Goal: Find specific page/section

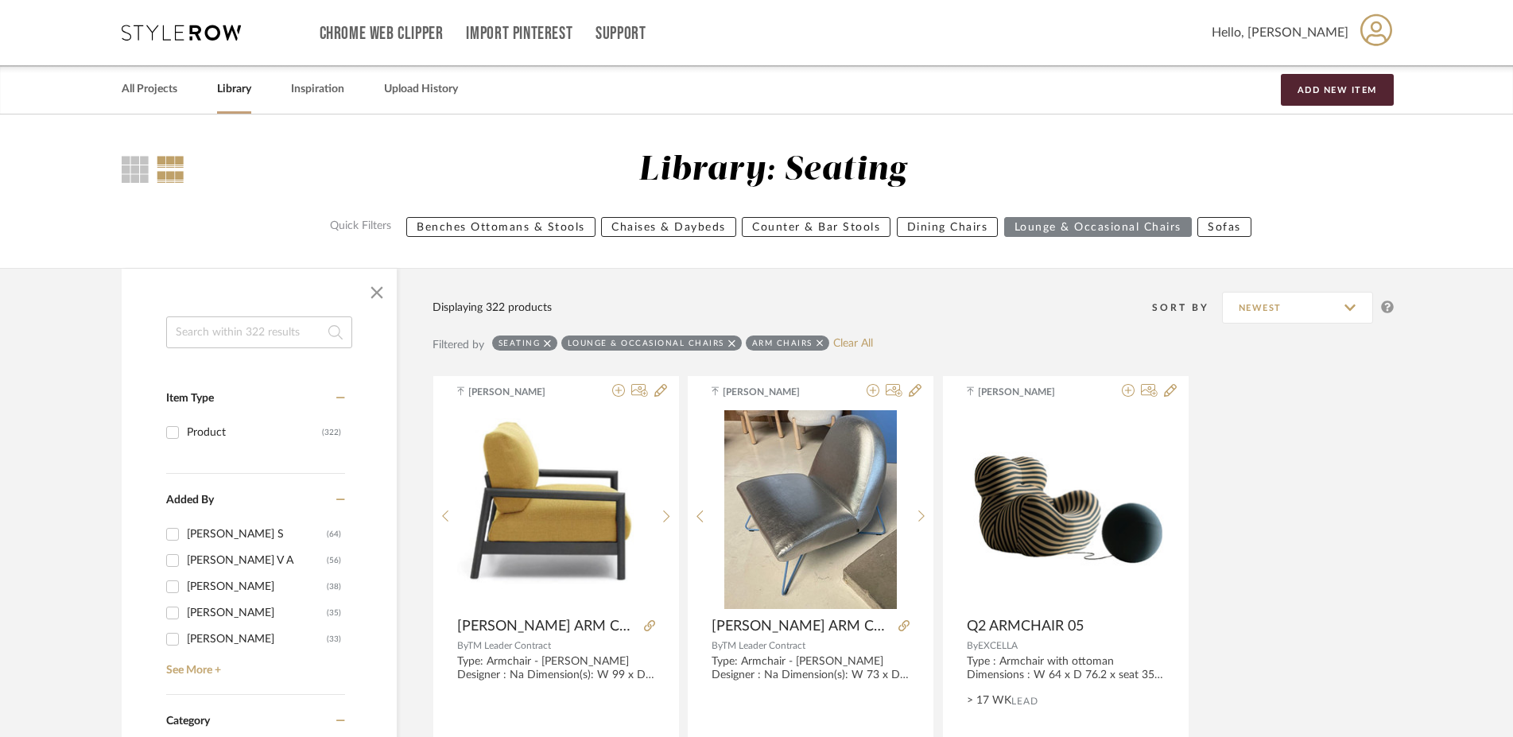
click at [211, 326] on input at bounding box center [259, 332] width 186 height 32
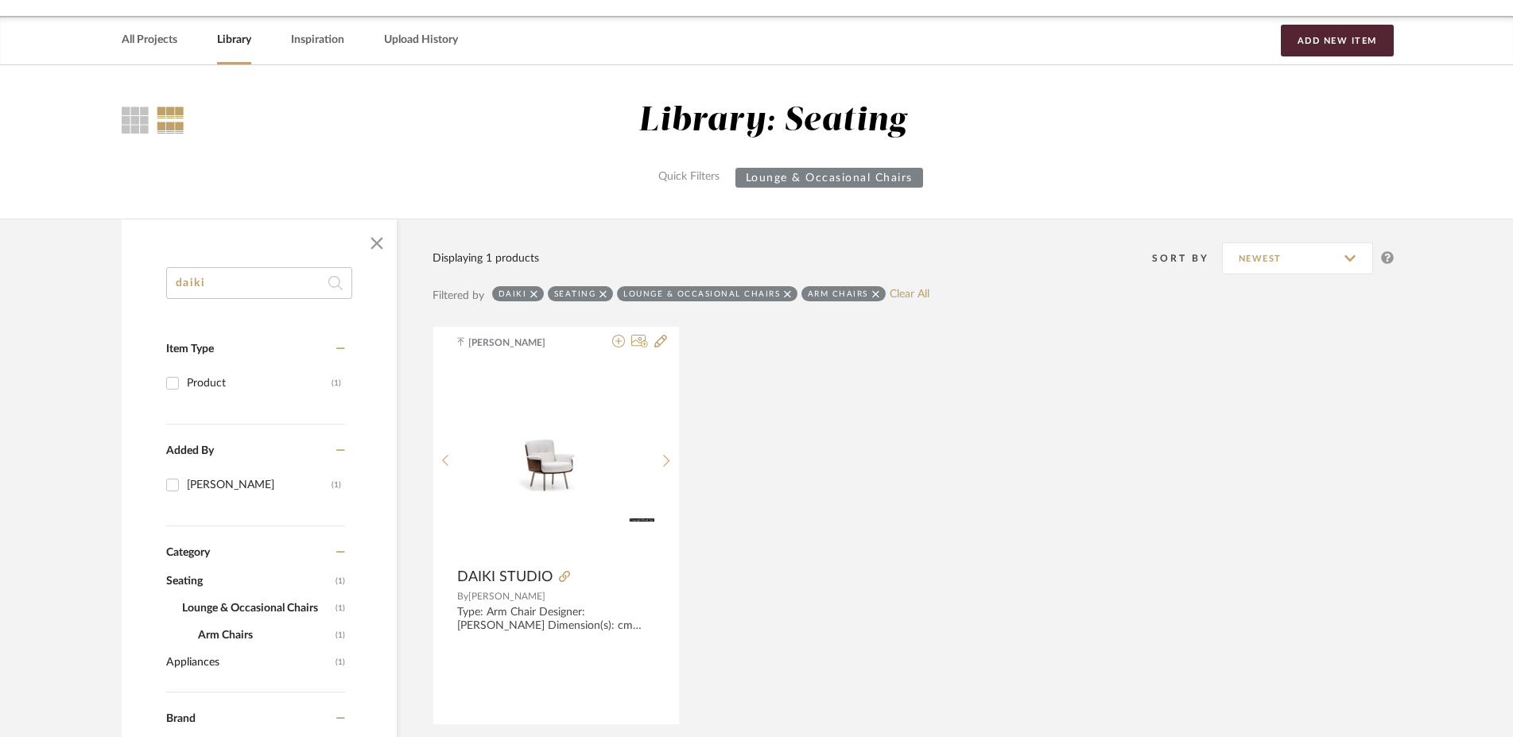
scroll to position [81, 0]
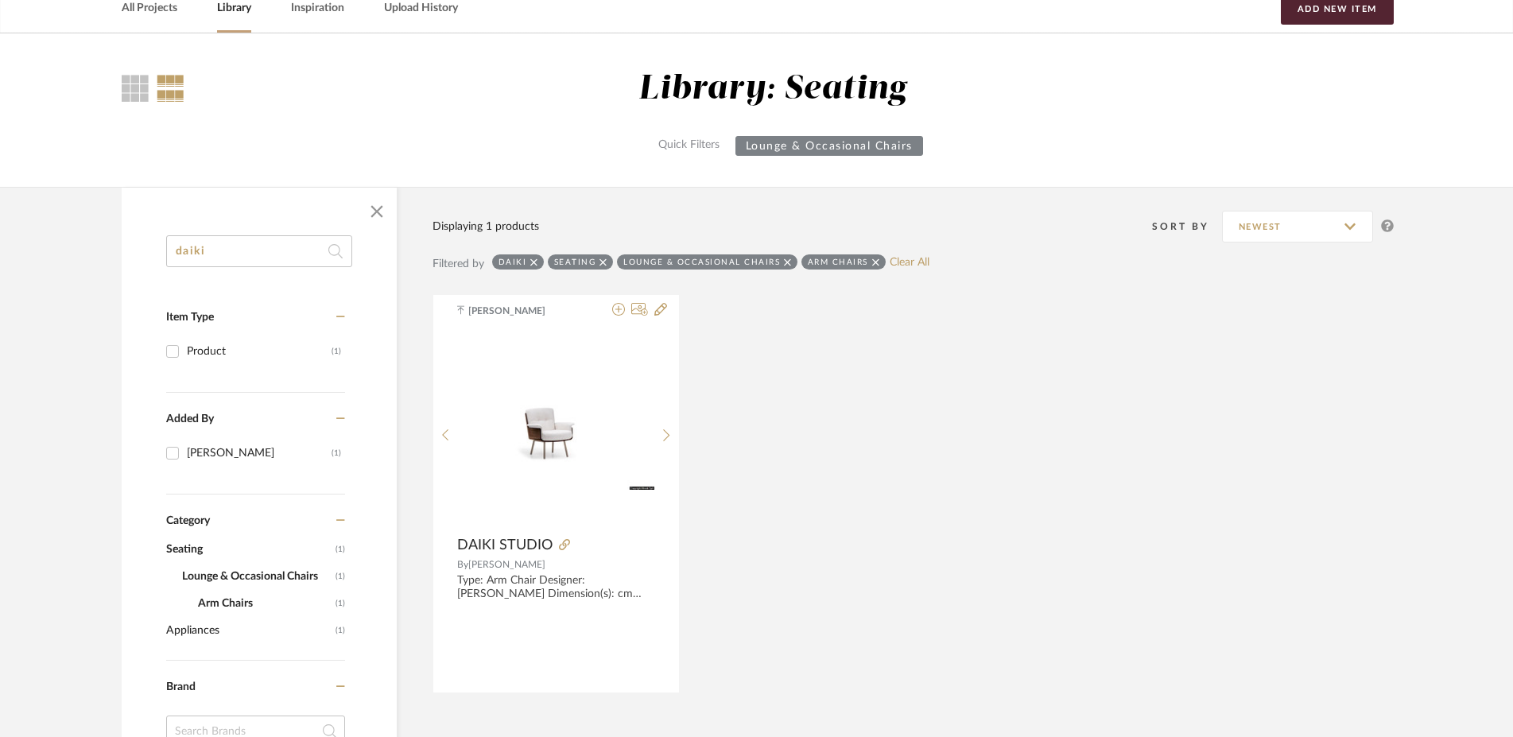
type input "daiki"
click at [867, 258] on div "Arm Chairs" at bounding box center [843, 261] width 84 height 15
click at [872, 262] on icon at bounding box center [875, 261] width 7 height 7
click at [784, 262] on icon at bounding box center [787, 261] width 7 height 7
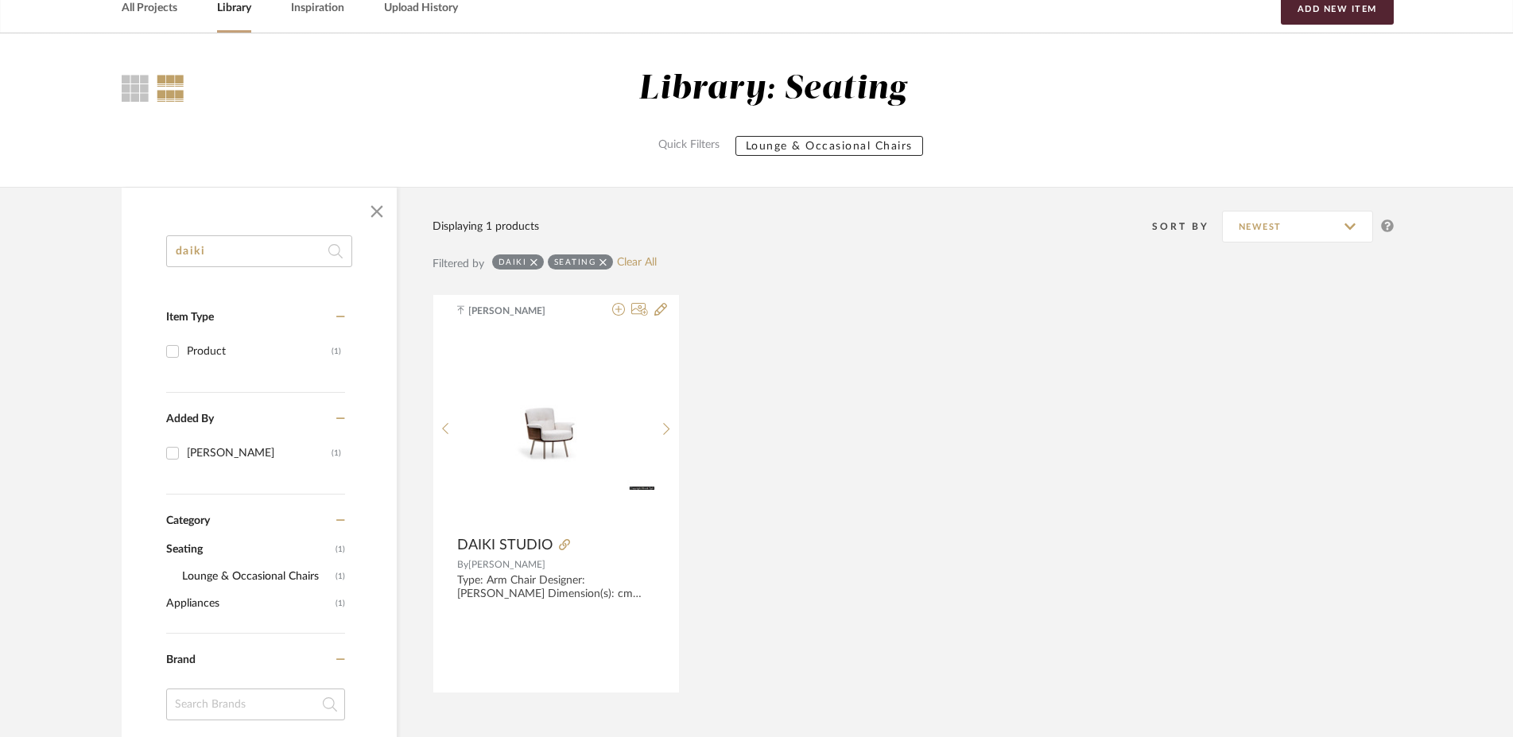
click at [599, 263] on icon at bounding box center [602, 262] width 7 height 11
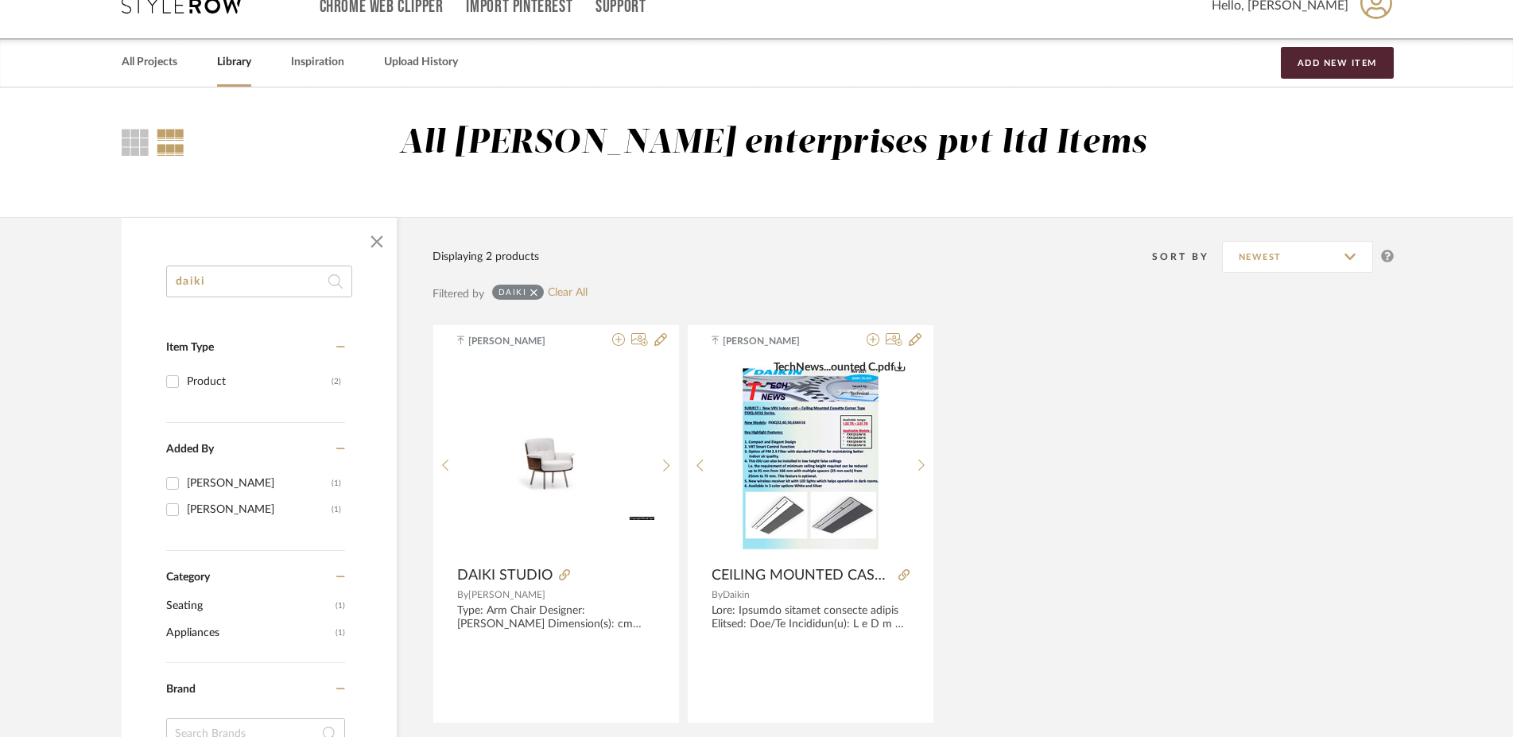
scroll to position [81, 0]
